Goal: Information Seeking & Learning: Learn about a topic

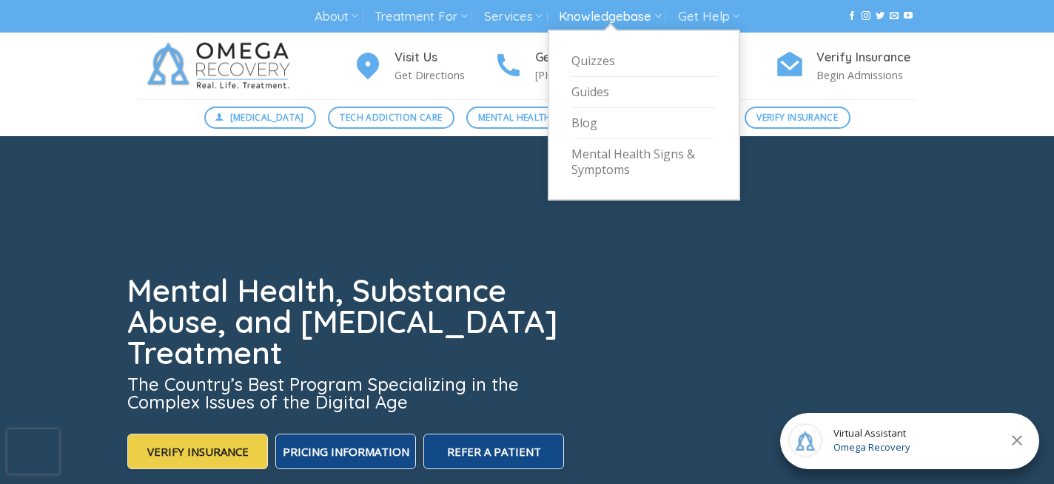
click at [599, 17] on link "Knowledgebase" at bounding box center [610, 16] width 102 height 27
click at [604, 155] on link "Mental Health Signs & Symptoms" at bounding box center [643, 162] width 145 height 46
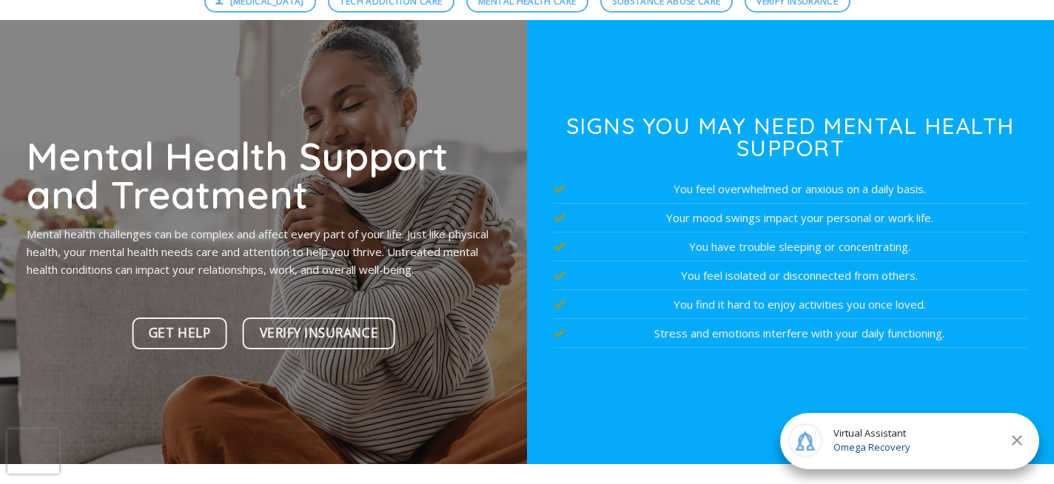
scroll to position [115, 0]
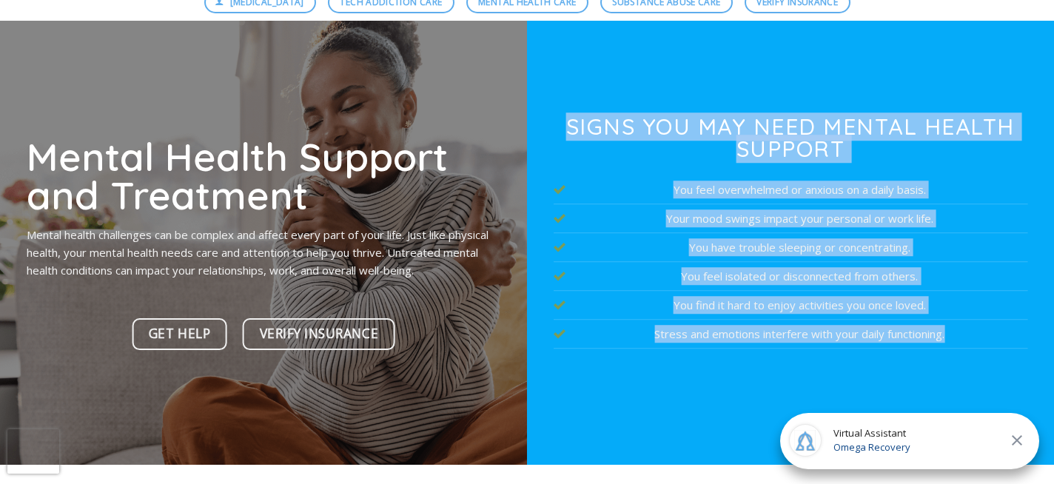
drag, startPoint x: 571, startPoint y: 127, endPoint x: 972, endPoint y: 362, distance: 464.6
click at [972, 362] on div "Signs You May Need Mental Health Support You feel overwhelmed or anxious on a d…" at bounding box center [791, 244] width 474 height 259
copy div "Signs You May Need Mental Health Support You feel overwhelmed or anxious on a d…"
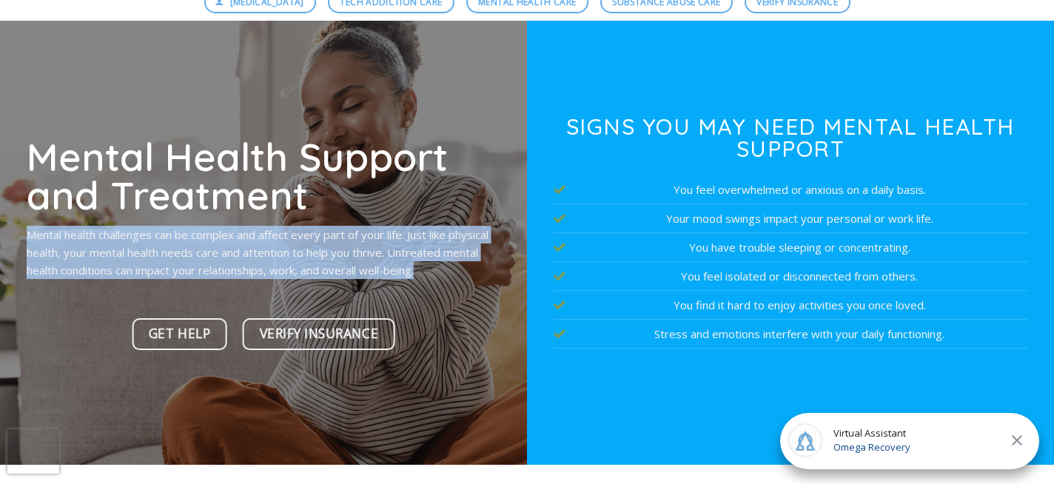
drag, startPoint x: 27, startPoint y: 235, endPoint x: 443, endPoint y: 272, distance: 416.8
click at [443, 272] on p "Mental health challenges can be complex and affect every part of your life. Jus…" at bounding box center [264, 252] width 474 height 53
copy p "Mental health challenges can be complex and affect every part of your life. Jus…"
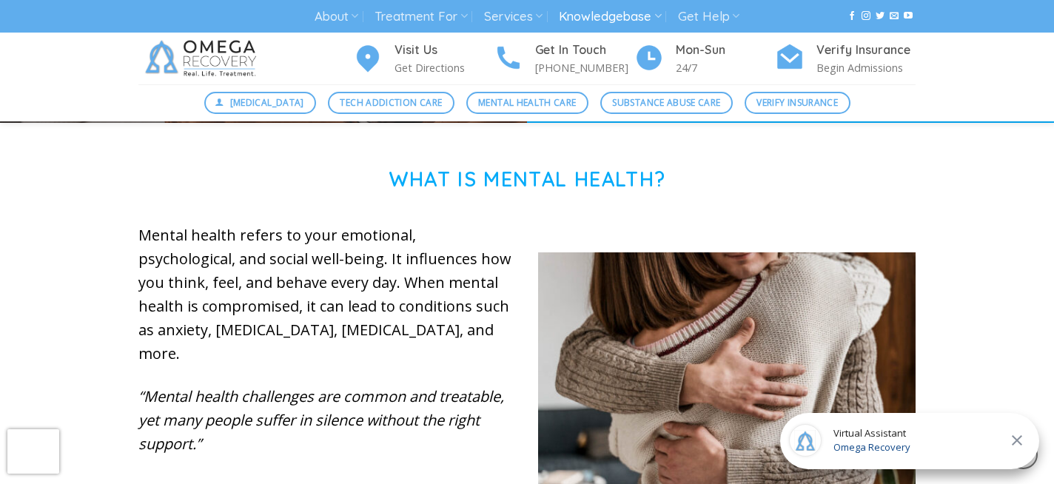
scroll to position [499, 0]
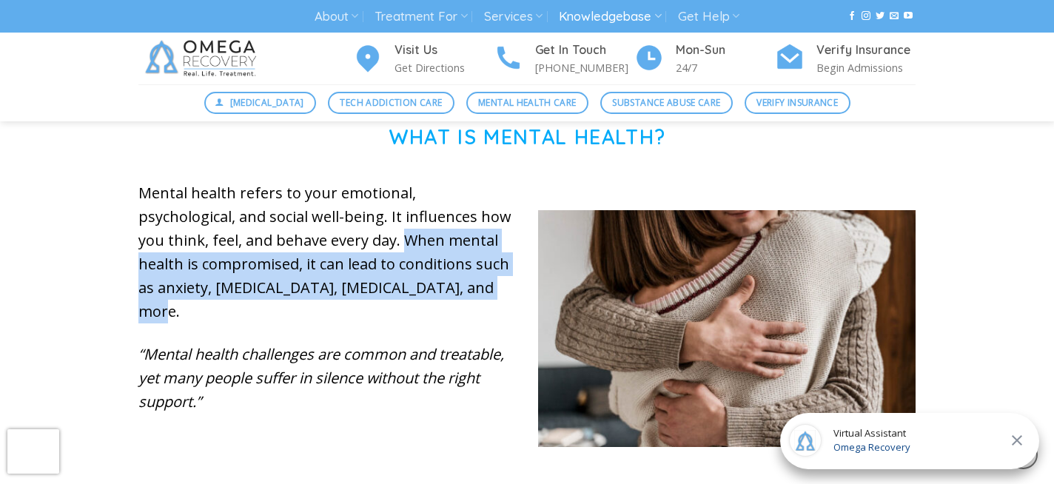
drag, startPoint x: 295, startPoint y: 238, endPoint x: 481, endPoint y: 291, distance: 193.2
click at [481, 291] on p "Mental health refers to your emotional, psychological, and social well-being. I…" at bounding box center [326, 252] width 377 height 142
copy p "When mental health is compromised, it can lead to conditions such as anxiety, d…"
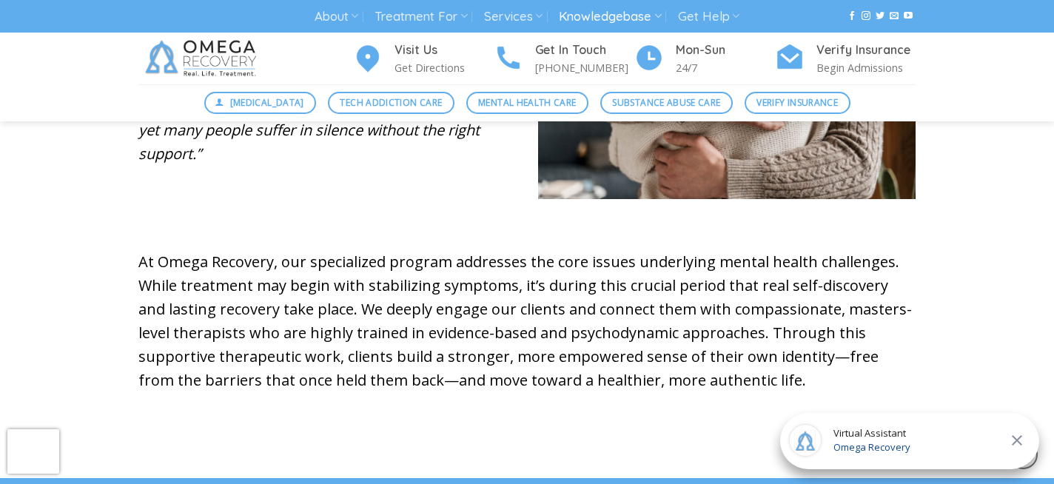
scroll to position [749, 0]
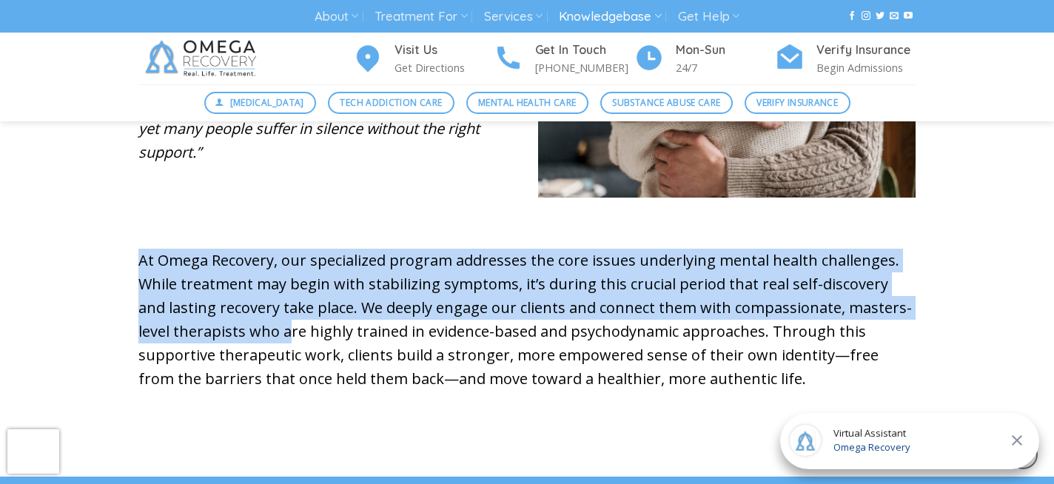
drag, startPoint x: 138, startPoint y: 236, endPoint x: 255, endPoint y: 296, distance: 130.7
click at [255, 296] on p "At Omega Recovery, our specialized program addresses the core issues underlying…" at bounding box center [526, 320] width 777 height 142
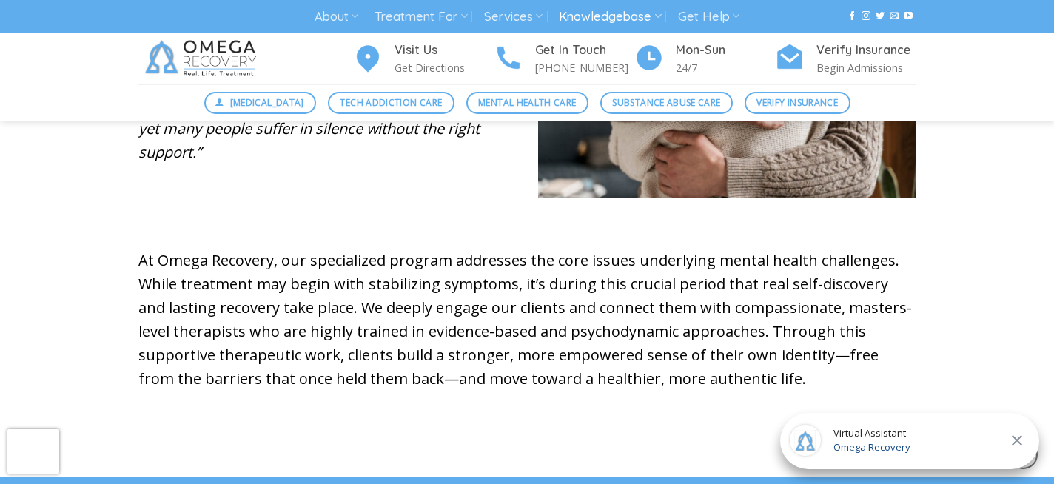
click at [360, 312] on p "At Omega Recovery, our specialized program addresses the core issues underlying…" at bounding box center [526, 320] width 777 height 142
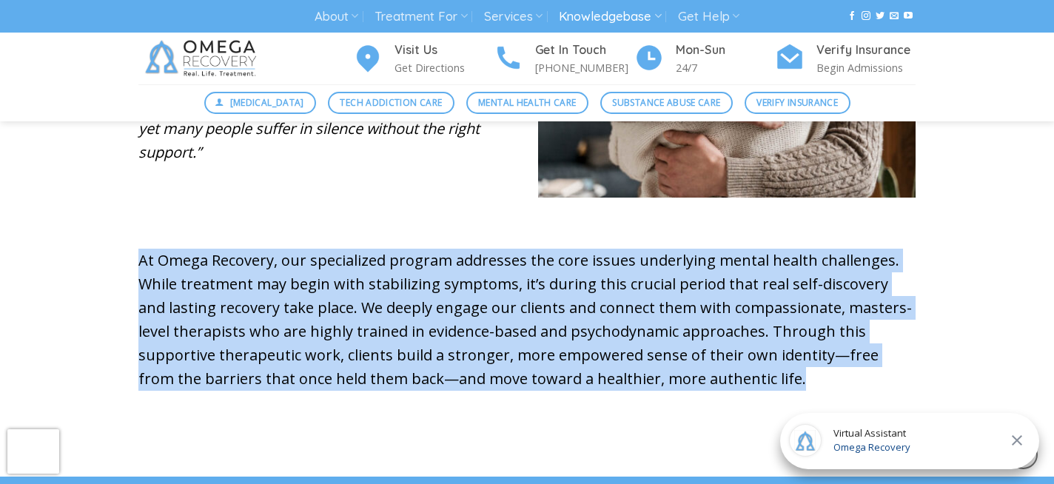
drag, startPoint x: 138, startPoint y: 235, endPoint x: 704, endPoint y: 362, distance: 580.2
click at [704, 362] on p "At Omega Recovery, our specialized program addresses the core issues underlying…" at bounding box center [526, 320] width 777 height 142
copy p "At Omega Recovery, our specialized program addresses the core issues underlying…"
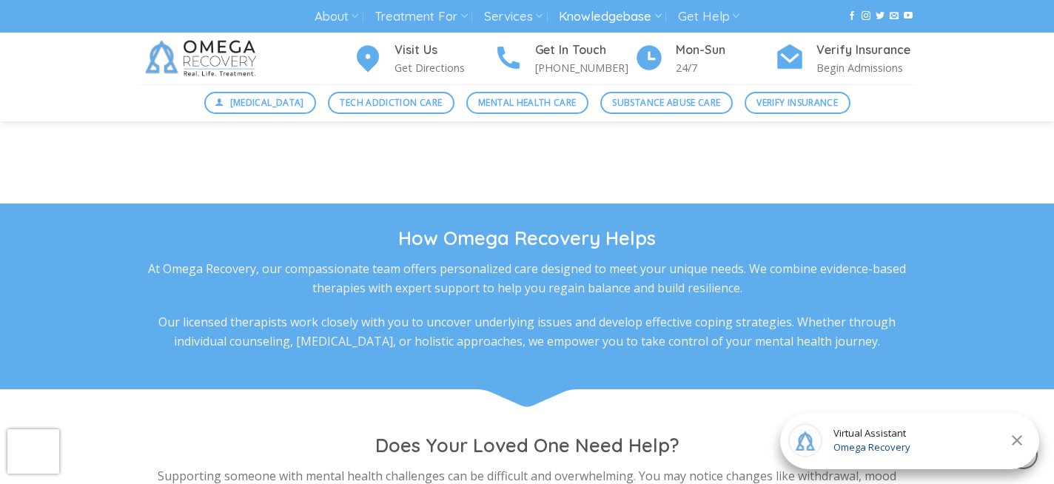
scroll to position [1028, 0]
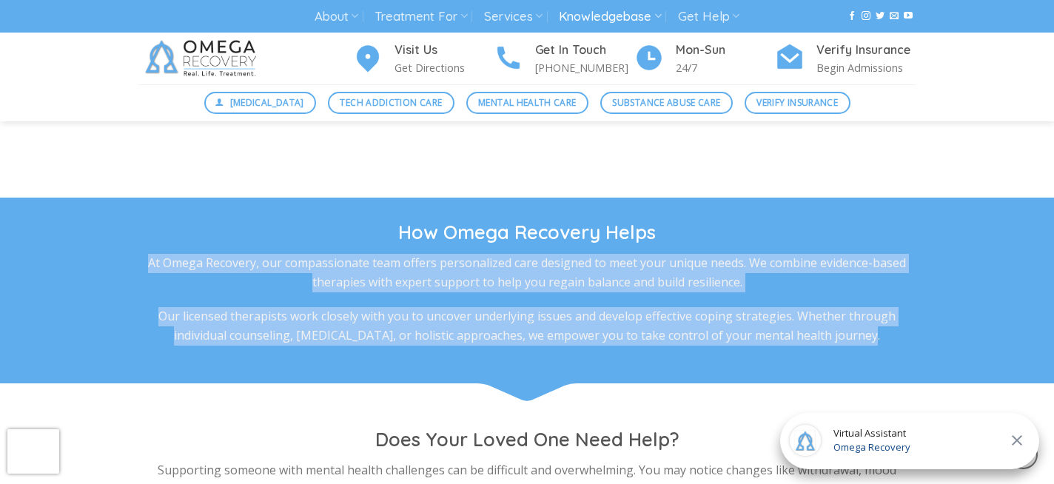
drag, startPoint x: 149, startPoint y: 240, endPoint x: 877, endPoint y: 325, distance: 732.4
click at [877, 325] on div "How Omega Recovery Helps At Omega Recovery, our compassionate team offers perso…" at bounding box center [526, 301] width 799 height 163
copy div "At Omega Recovery, our compassionate team offers personalized care designed to …"
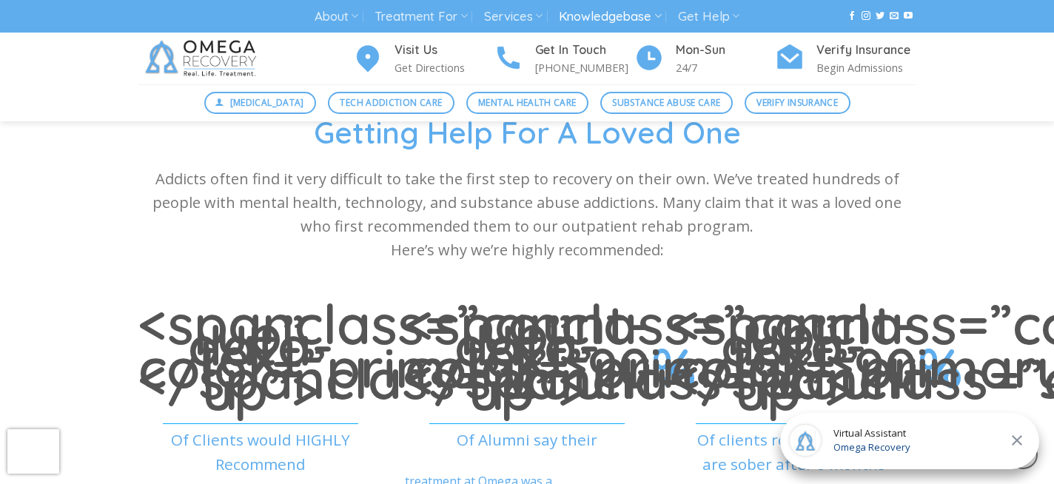
scroll to position [4546, 0]
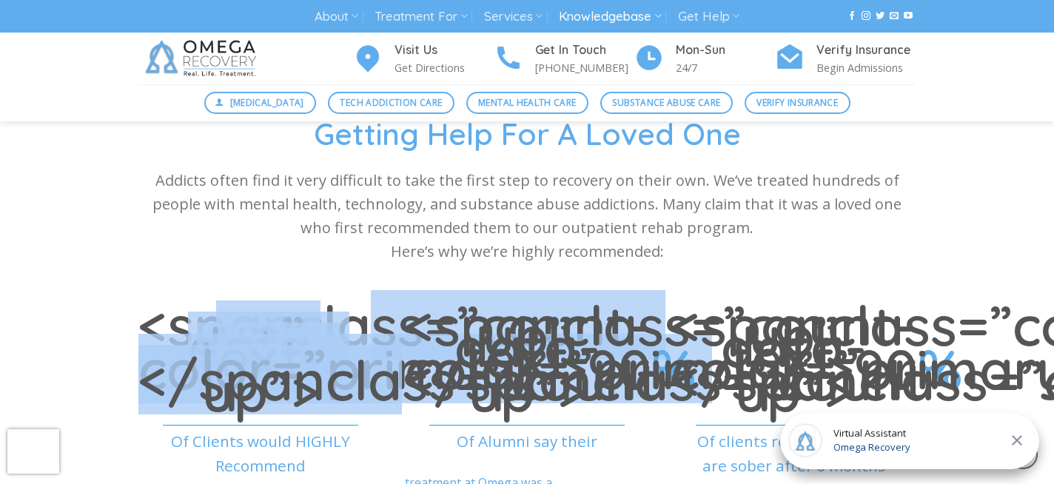
drag, startPoint x: 389, startPoint y: 335, endPoint x: 376, endPoint y: 325, distance: 16.9
click at [376, 325] on h1 "<spanclass=”count-up” data-text-color=”primary”>90 % </spanclass=”count-up”>" at bounding box center [260, 359] width 244 height 78
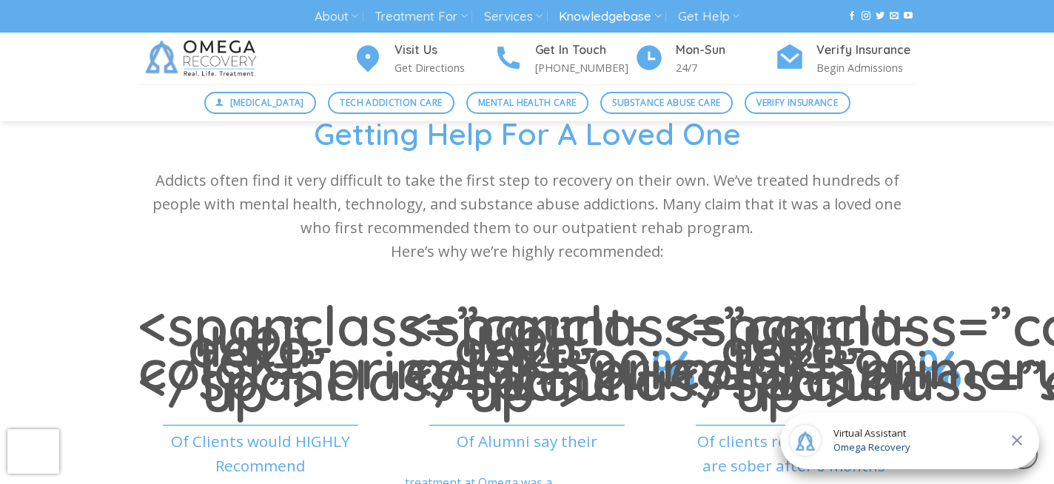
click at [325, 245] on div "Getting Help For A Loved One Addicts often find it very difficult to take the f…" at bounding box center [526, 198] width 777 height 168
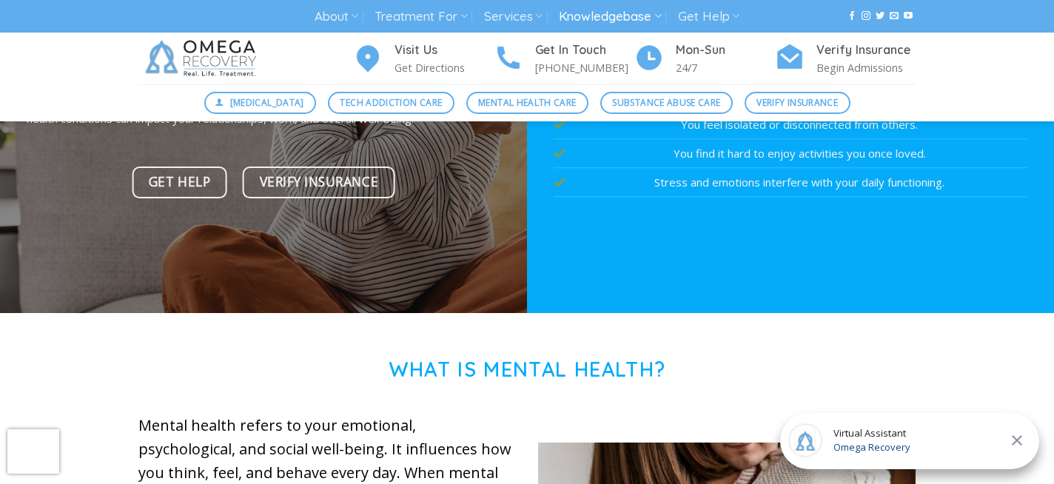
scroll to position [0, 0]
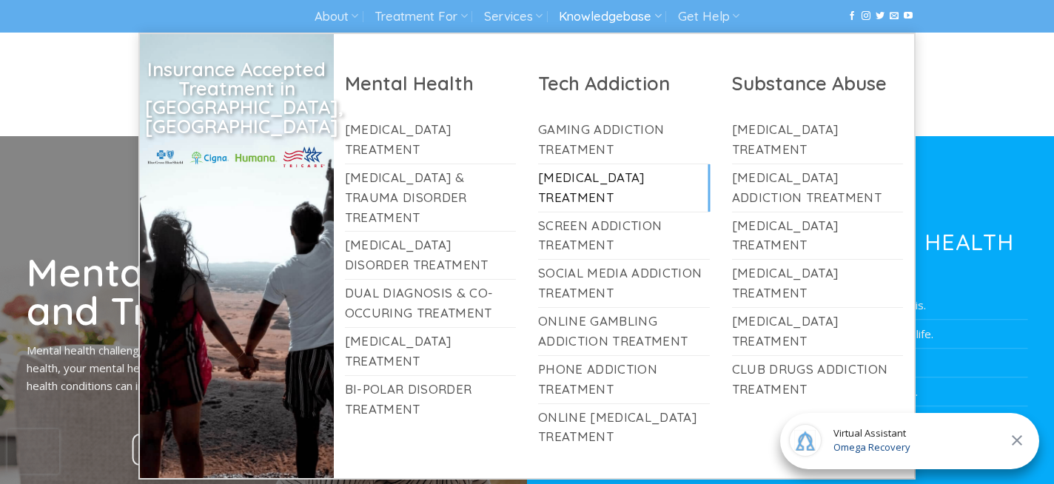
click at [578, 183] on link "[MEDICAL_DATA] Treatment" at bounding box center [624, 187] width 172 height 47
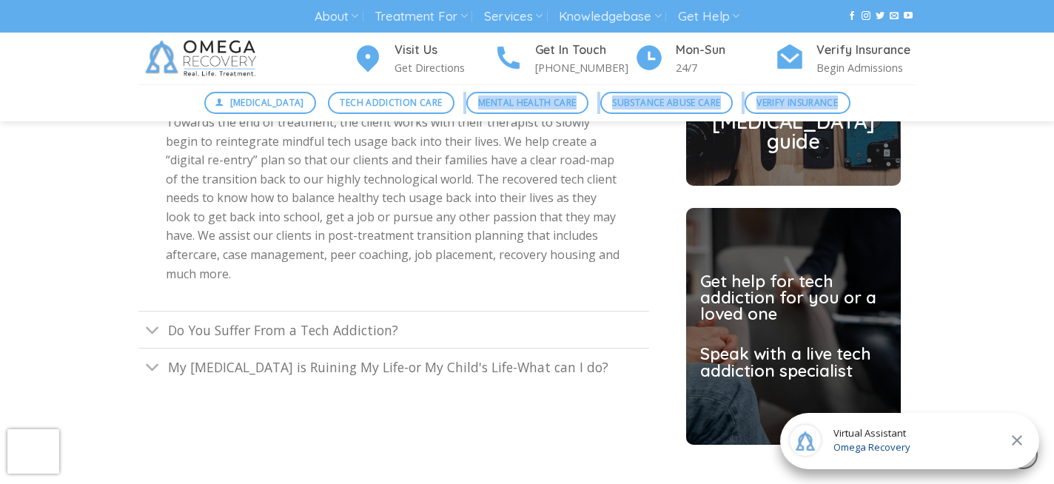
scroll to position [3795, 0]
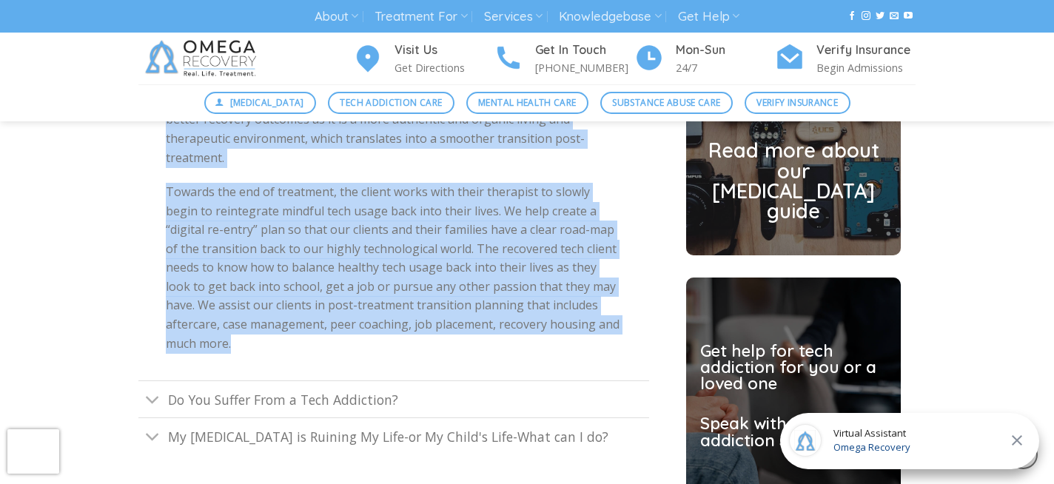
drag, startPoint x: 166, startPoint y: 232, endPoint x: 337, endPoint y: 303, distance: 185.5
click at [337, 303] on div "In our Community Integrated Treatment Model , our Omega clients are engaged in …" at bounding box center [393, 118] width 511 height 525
copy div "Lo ips Dolorsita Consectetu Adipiscin Elits , doe Tempo incidid utl etdolor ma …"
click at [97, 229] on div "Tech Addiction Help In our Community Integrated Treatment Model , our Omega cli…" at bounding box center [527, 148] width 1054 height 777
